Goal: Information Seeking & Learning: Learn about a topic

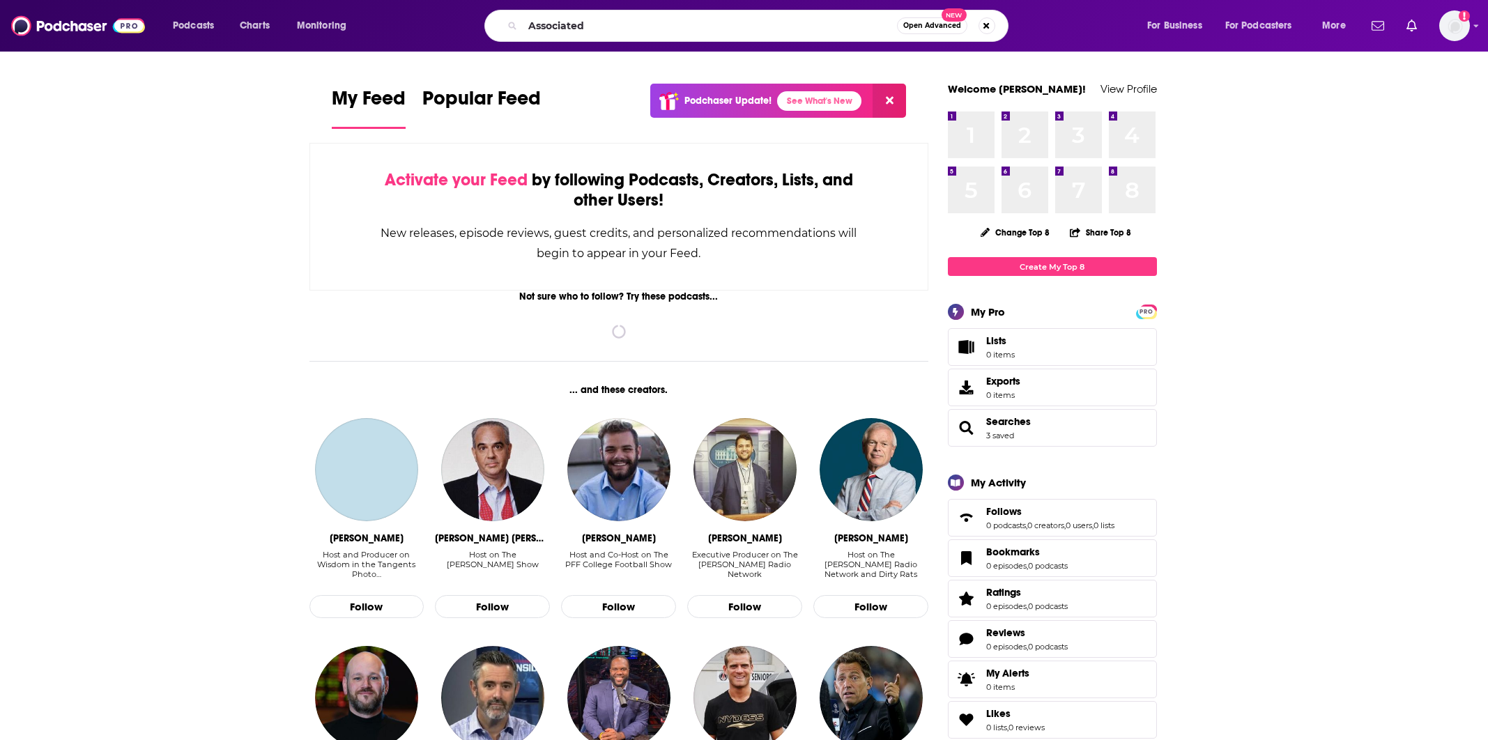
type input "Associated"
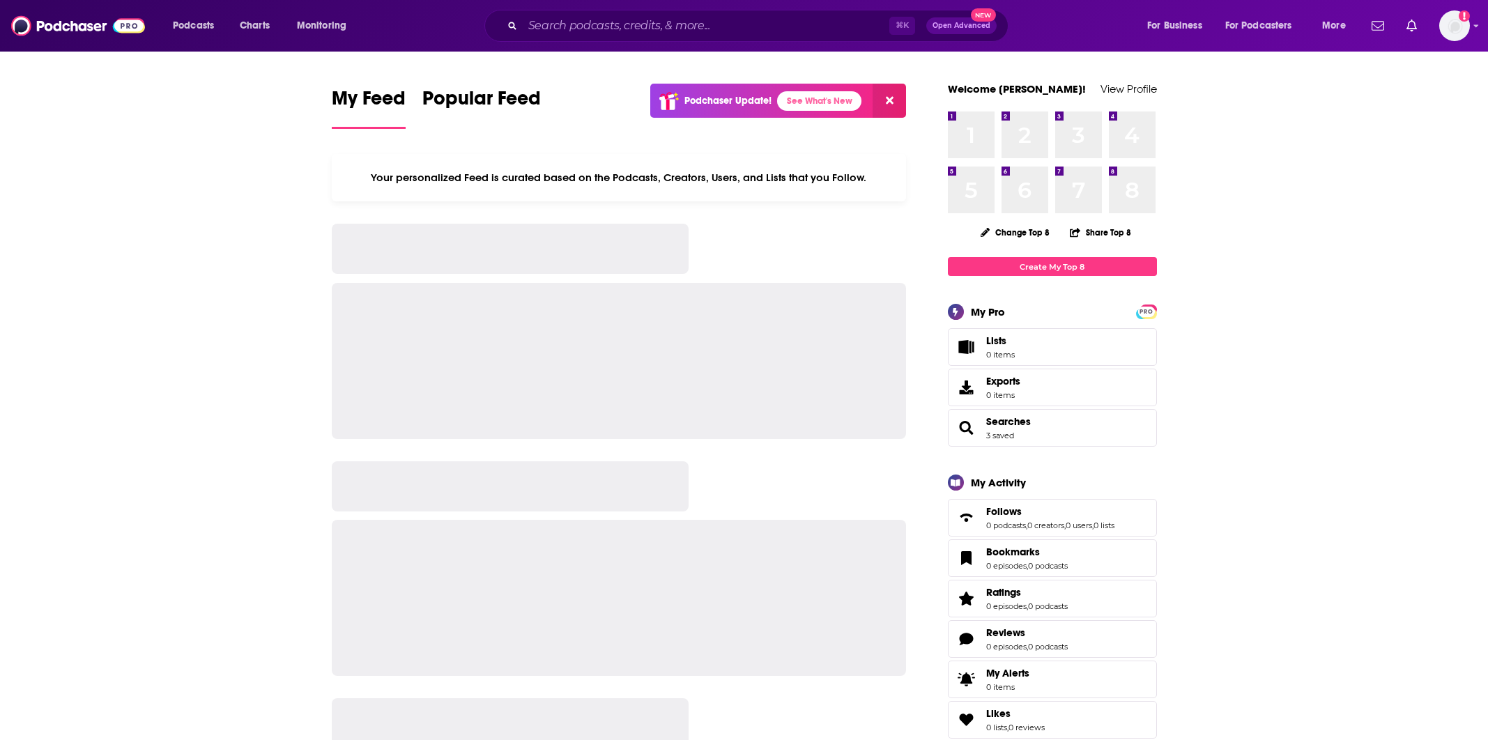
click at [632, 36] on div "⌘ K Open Advanced New" at bounding box center [746, 26] width 524 height 32
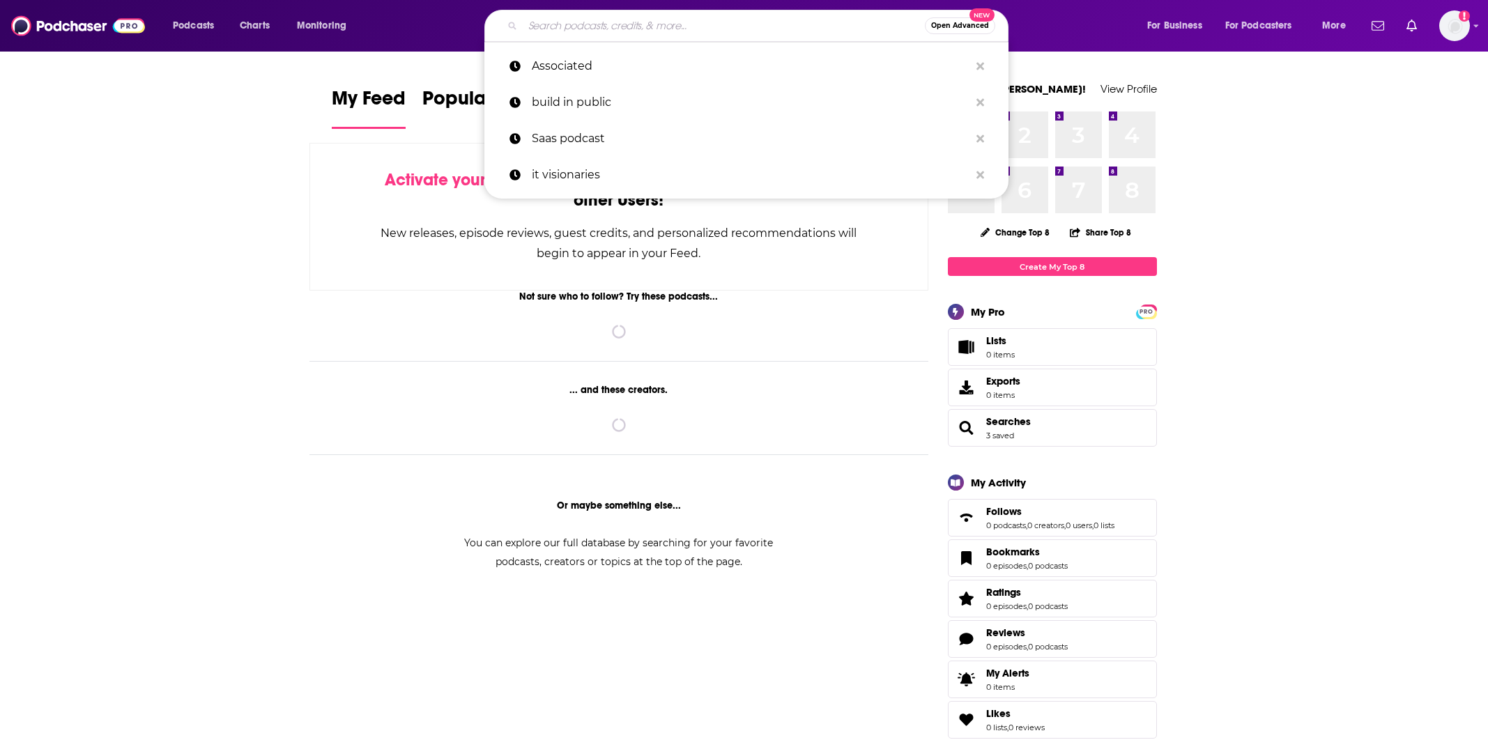
click at [646, 25] on input "Search podcasts, credits, & more..." at bounding box center [724, 26] width 402 height 22
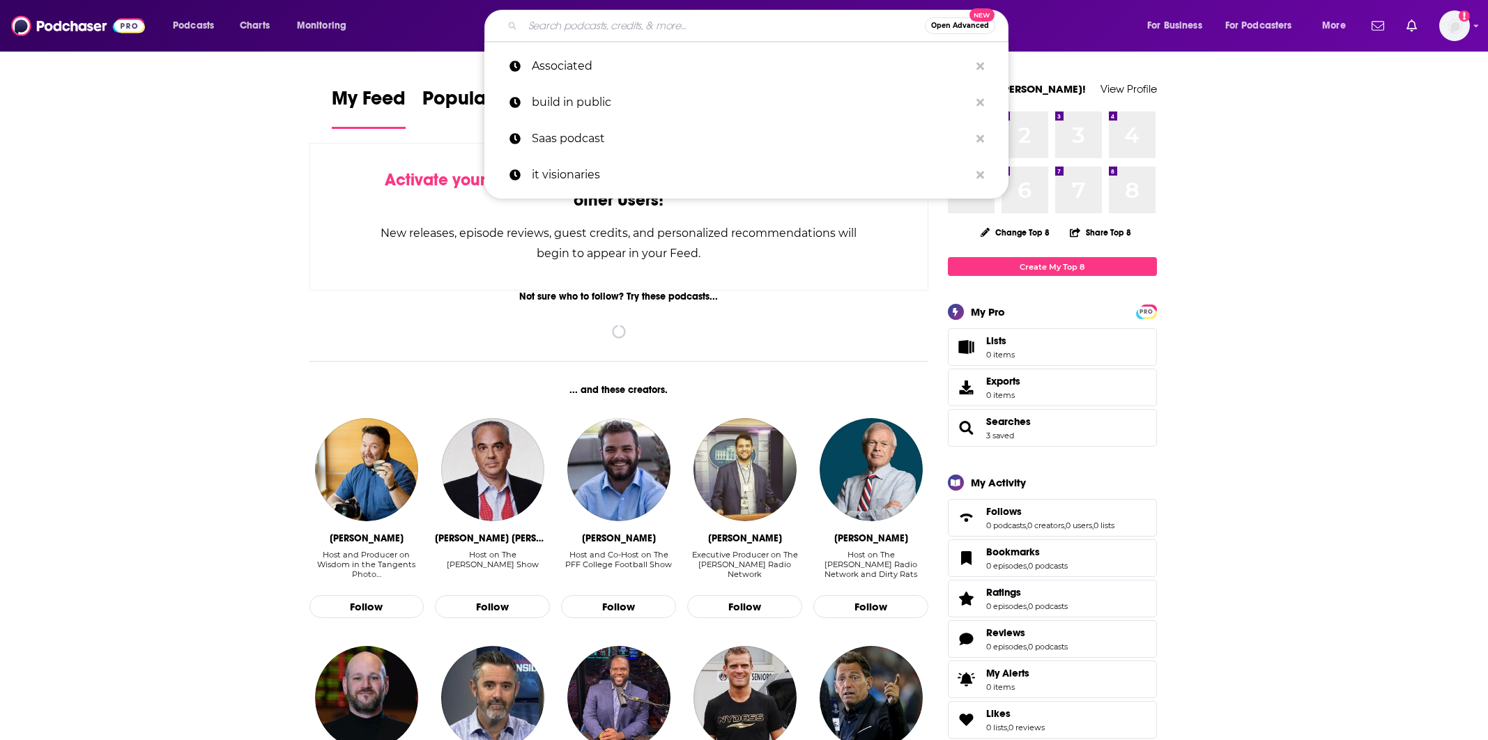
paste input "Fundraising Demystified"
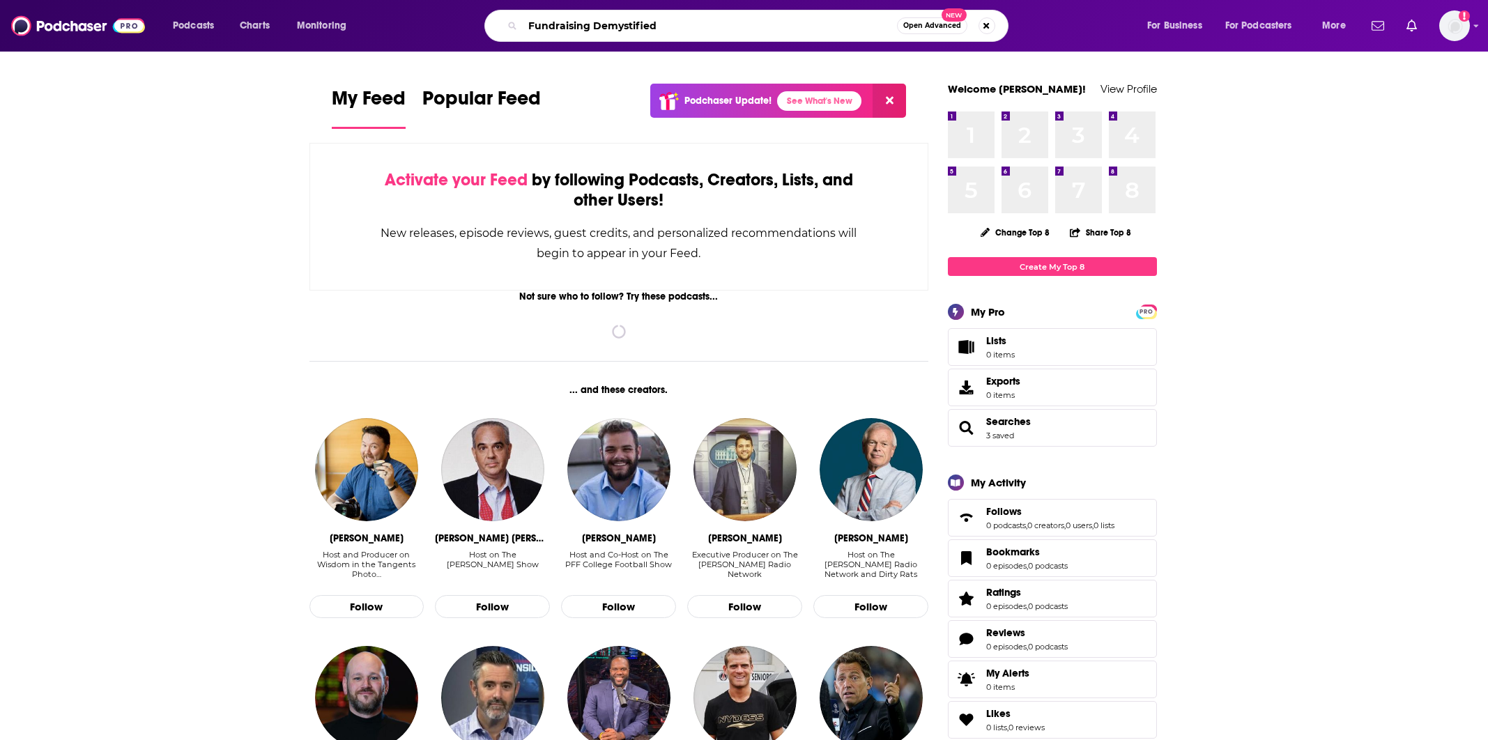
type input "Fundraising Demystified"
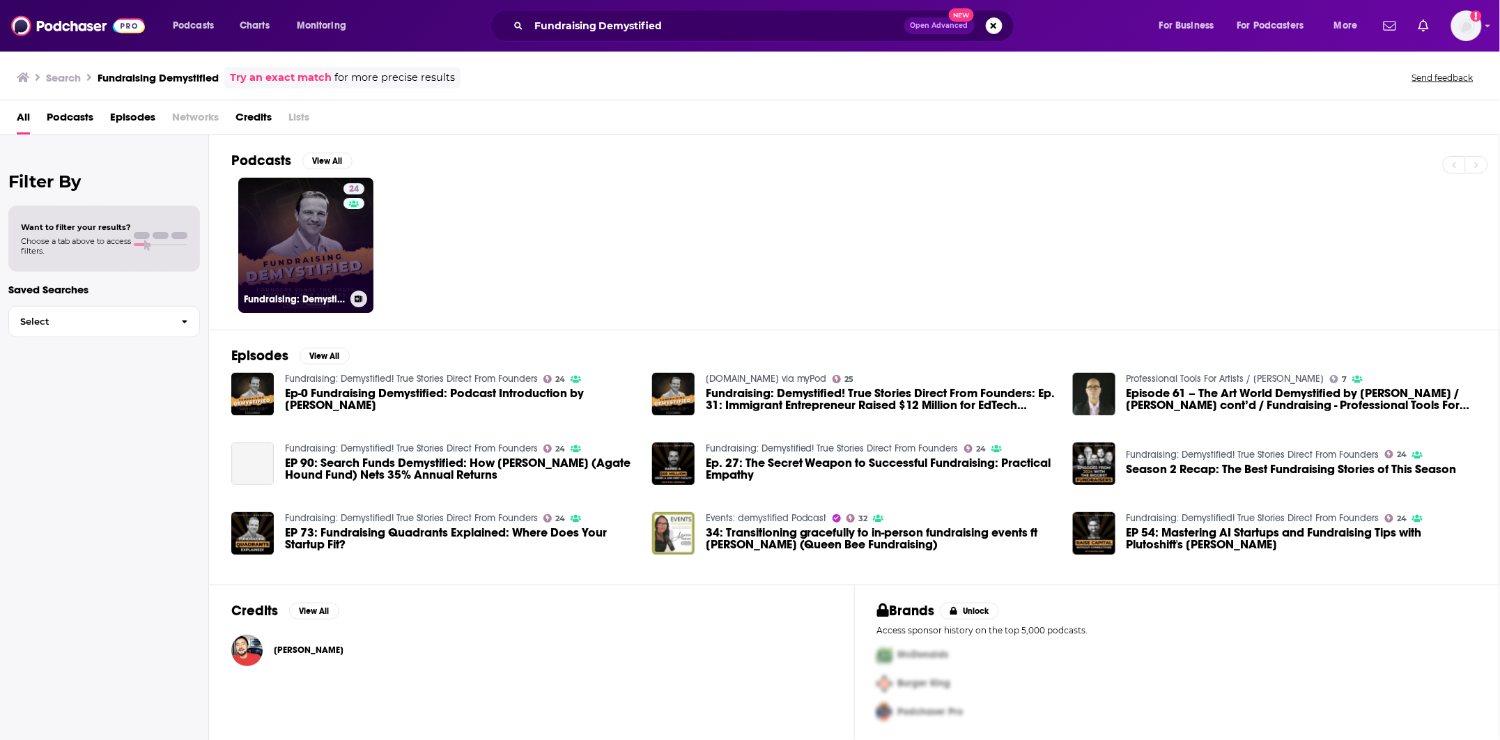
click at [332, 266] on link "24 Fundraising: Demystified! True Stories Direct From Founders" at bounding box center [305, 245] width 135 height 135
